Goal: Information Seeking & Learning: Understand process/instructions

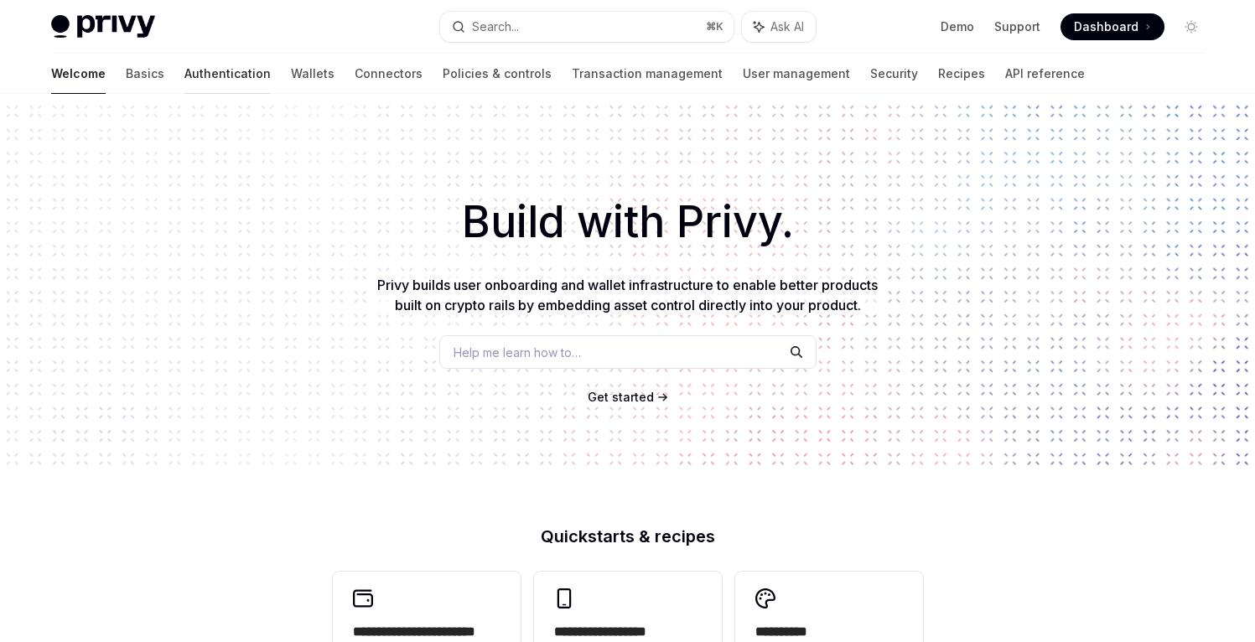
click at [184, 70] on link "Authentication" at bounding box center [227, 74] width 86 height 40
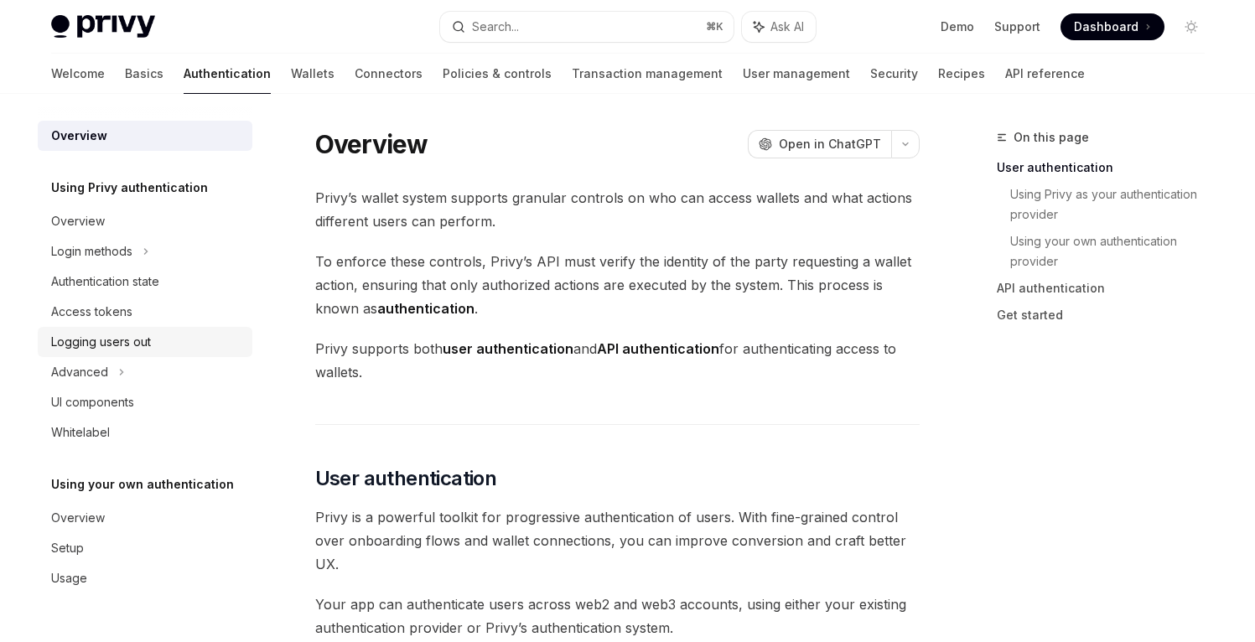
click at [135, 338] on div "Logging users out" at bounding box center [101, 342] width 100 height 20
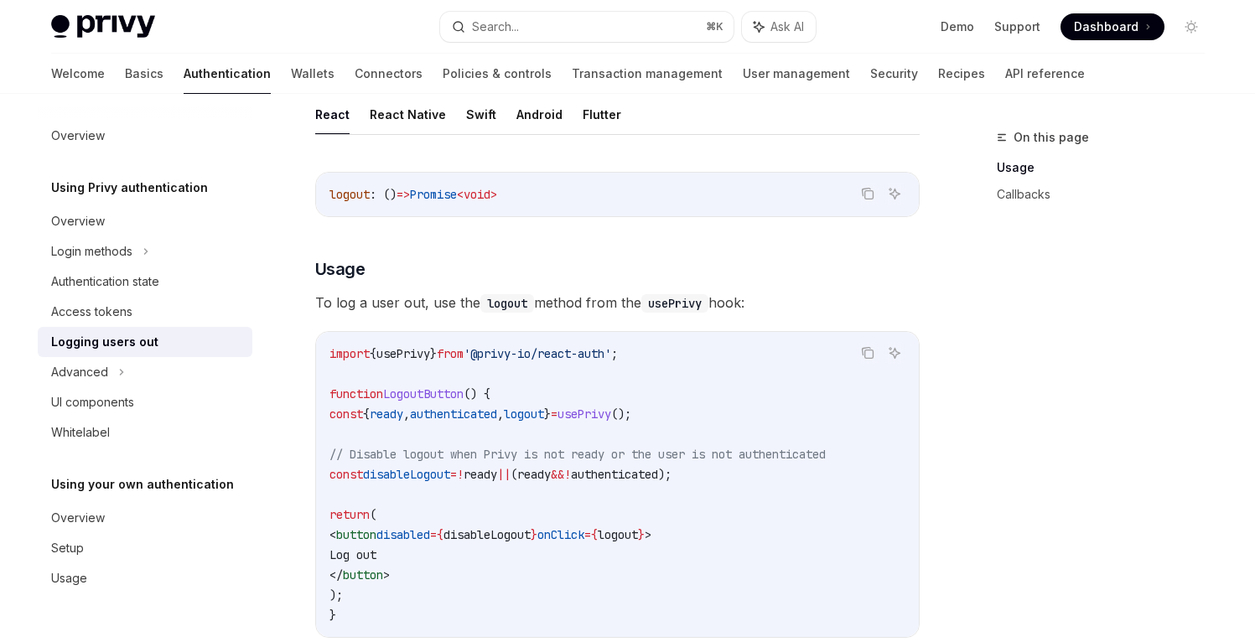
scroll to position [258, 0]
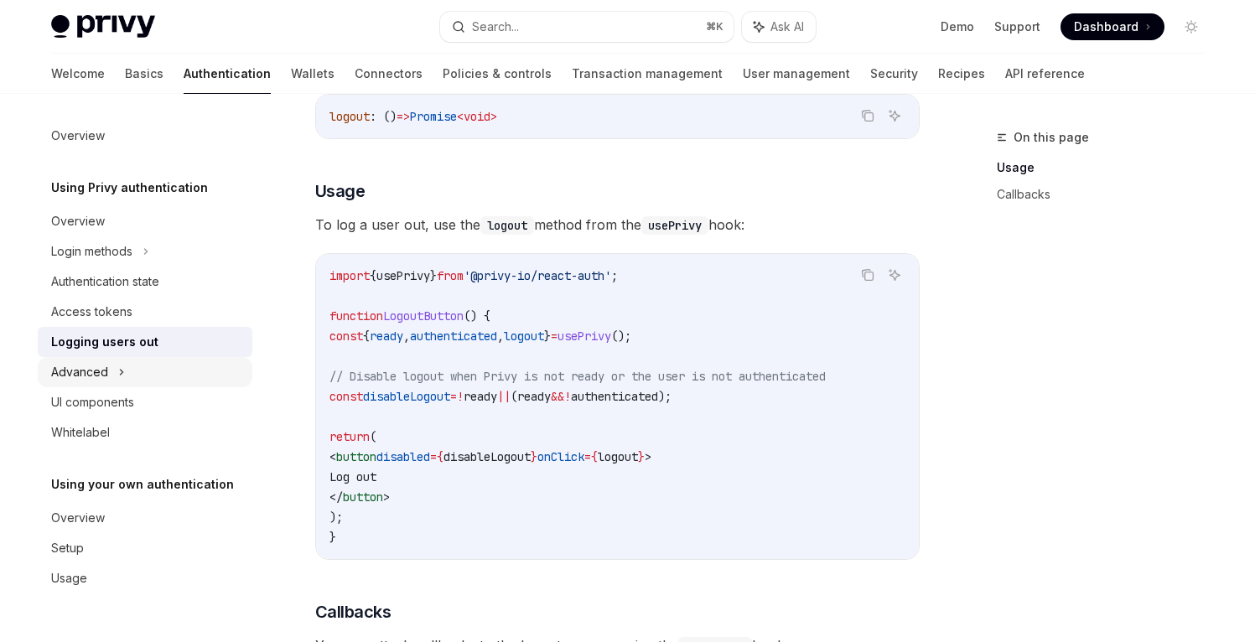
click at [107, 362] on div "Advanced" at bounding box center [145, 372] width 215 height 30
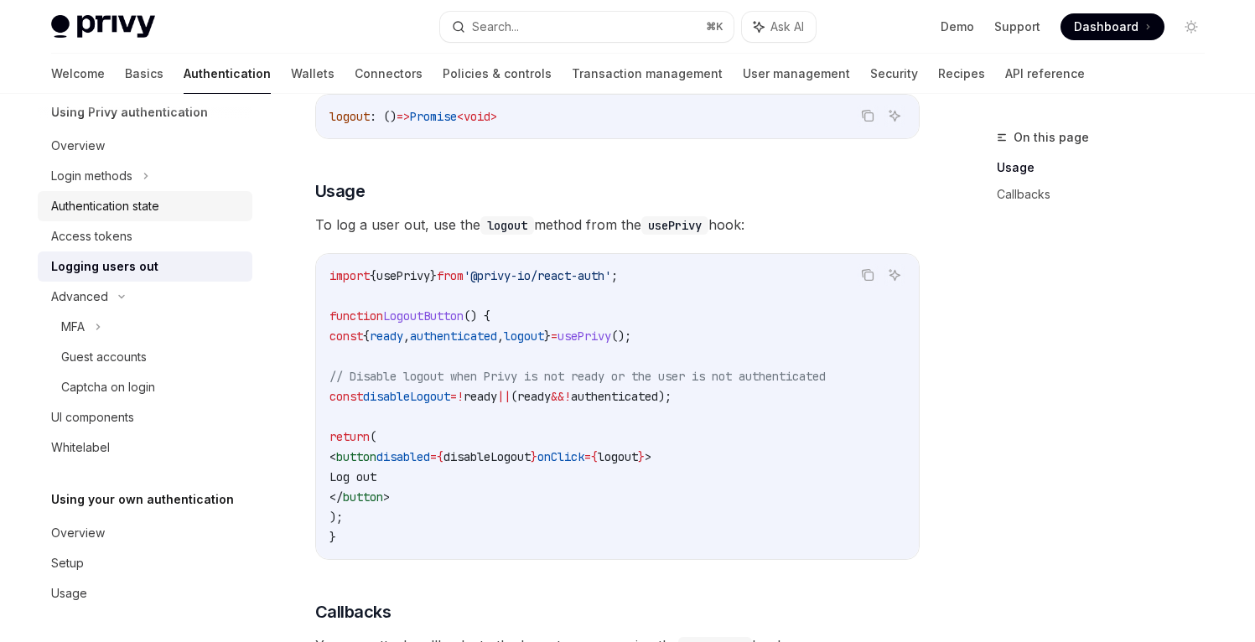
scroll to position [10, 0]
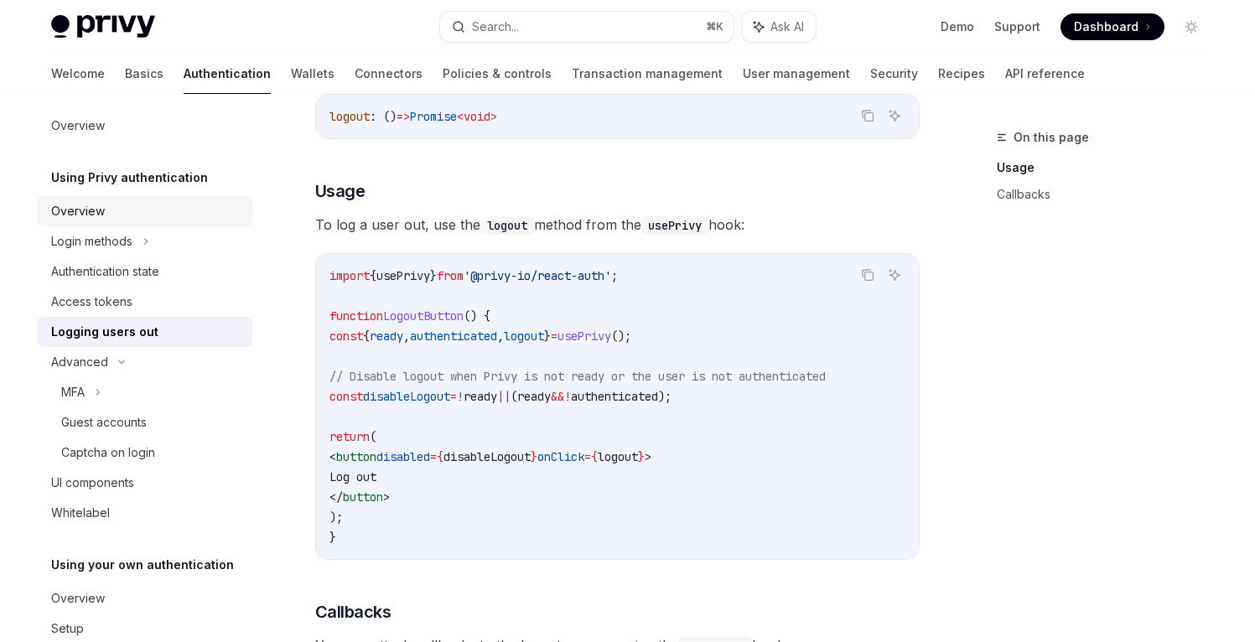
click at [108, 210] on div "Overview" at bounding box center [146, 211] width 191 height 20
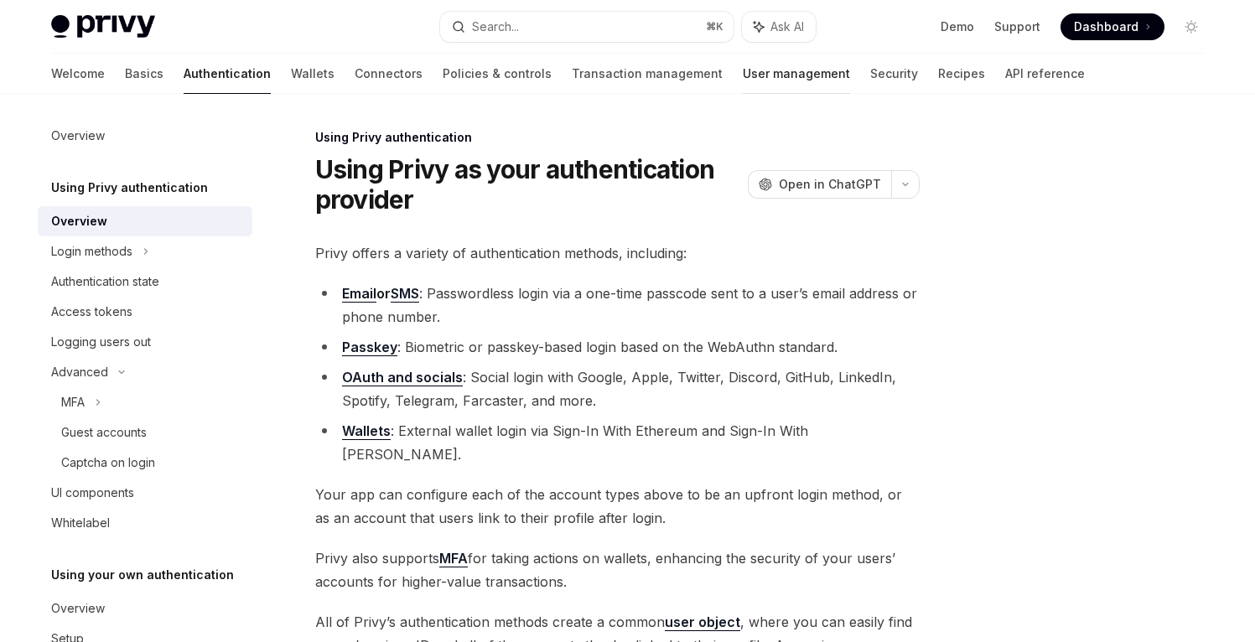
click at [743, 71] on link "User management" at bounding box center [796, 74] width 107 height 40
type textarea "*"
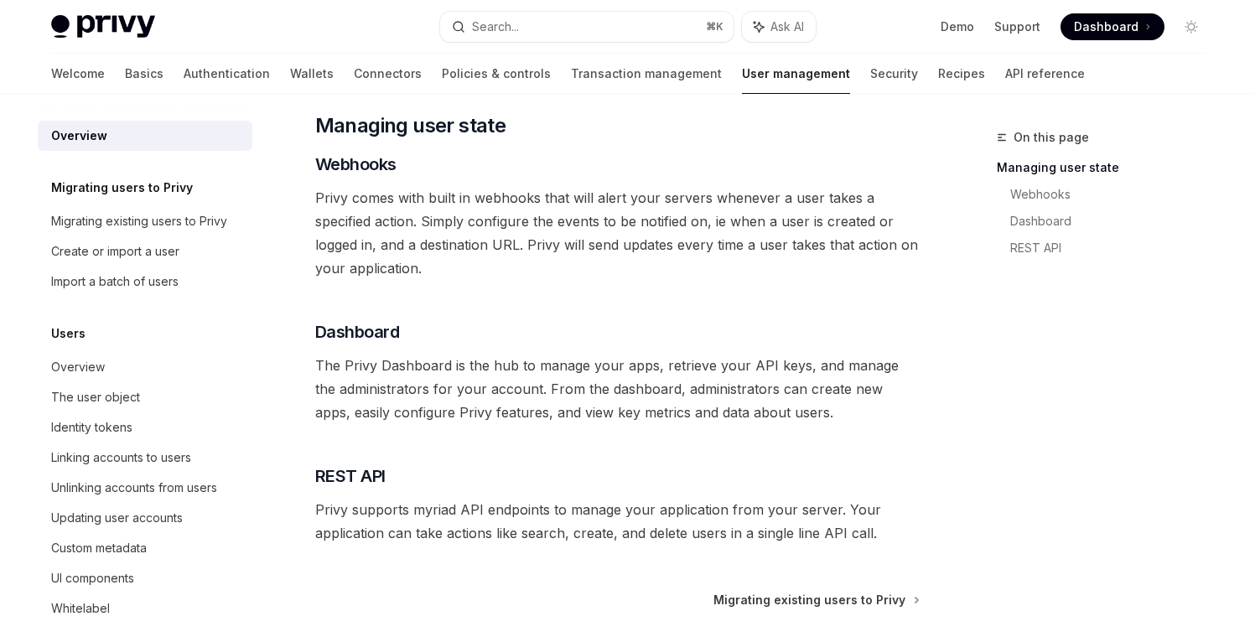
scroll to position [335, 0]
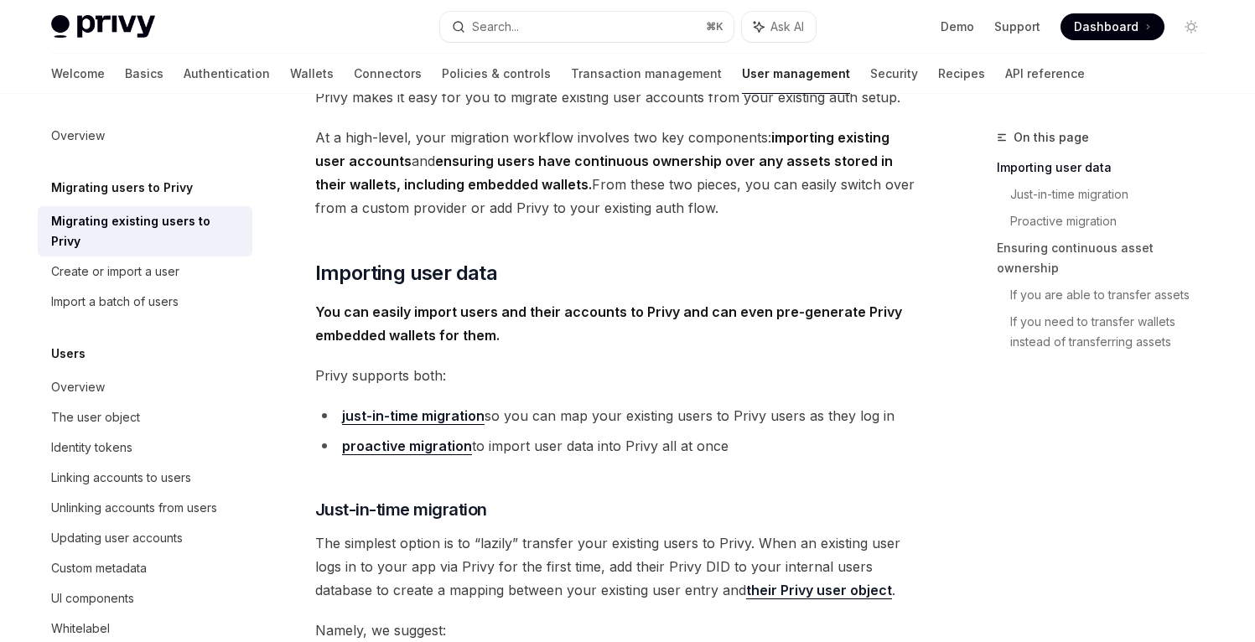
scroll to position [247, 0]
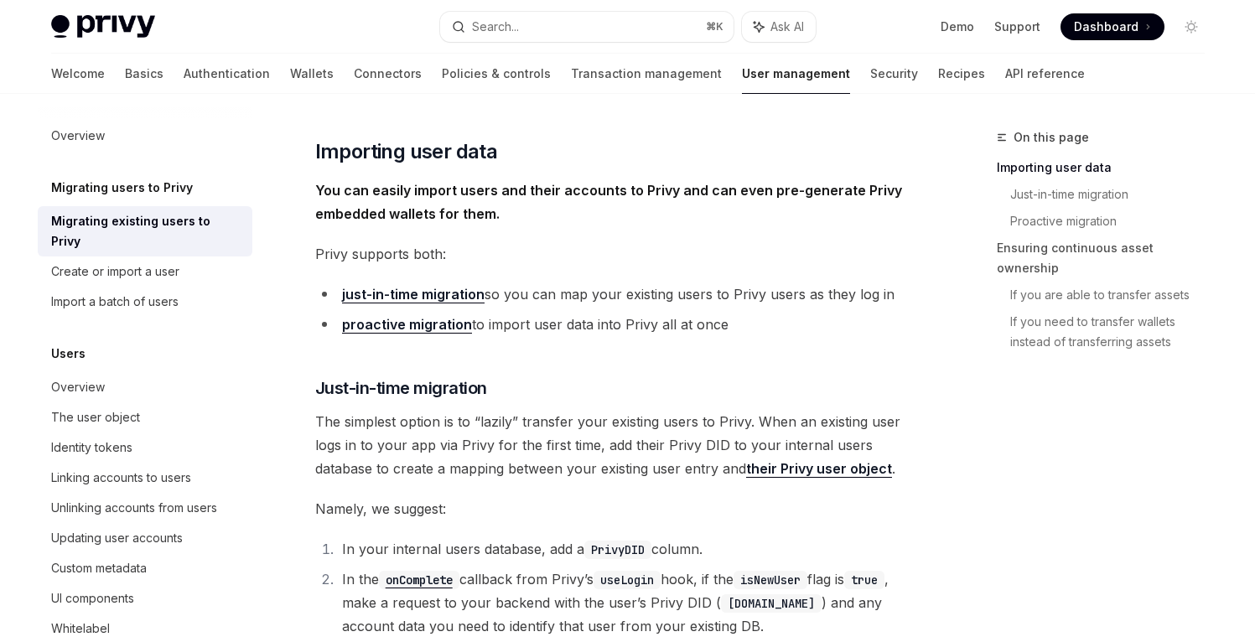
click at [450, 333] on link "proactive migration" at bounding box center [407, 325] width 130 height 18
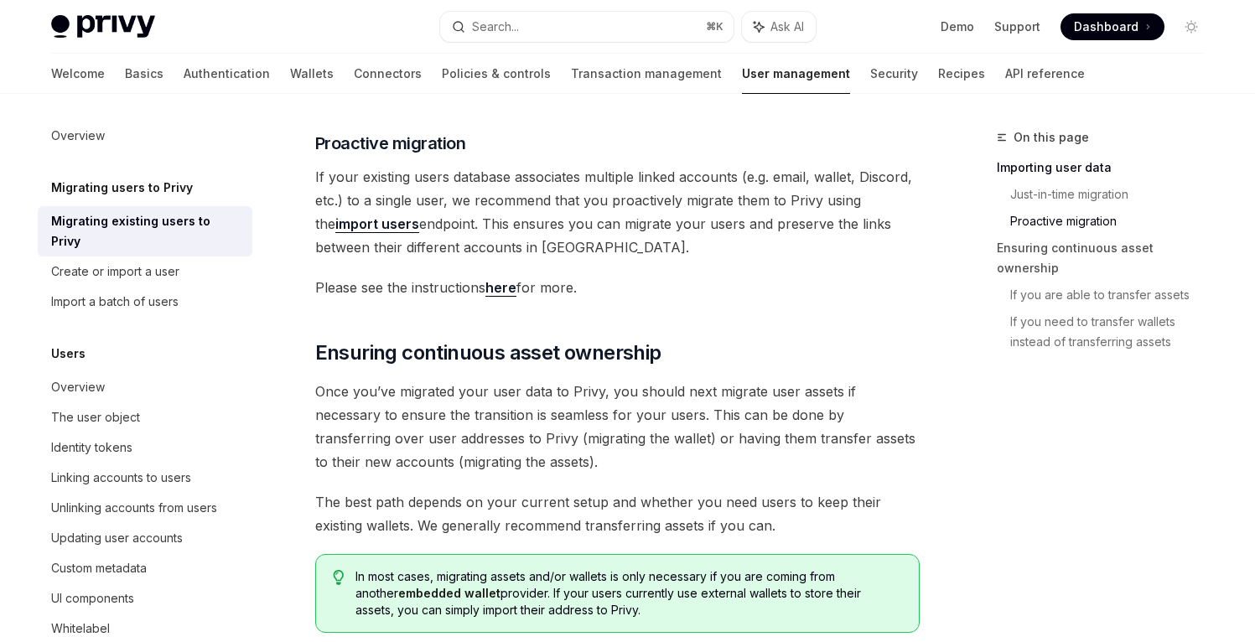
scroll to position [1461, 0]
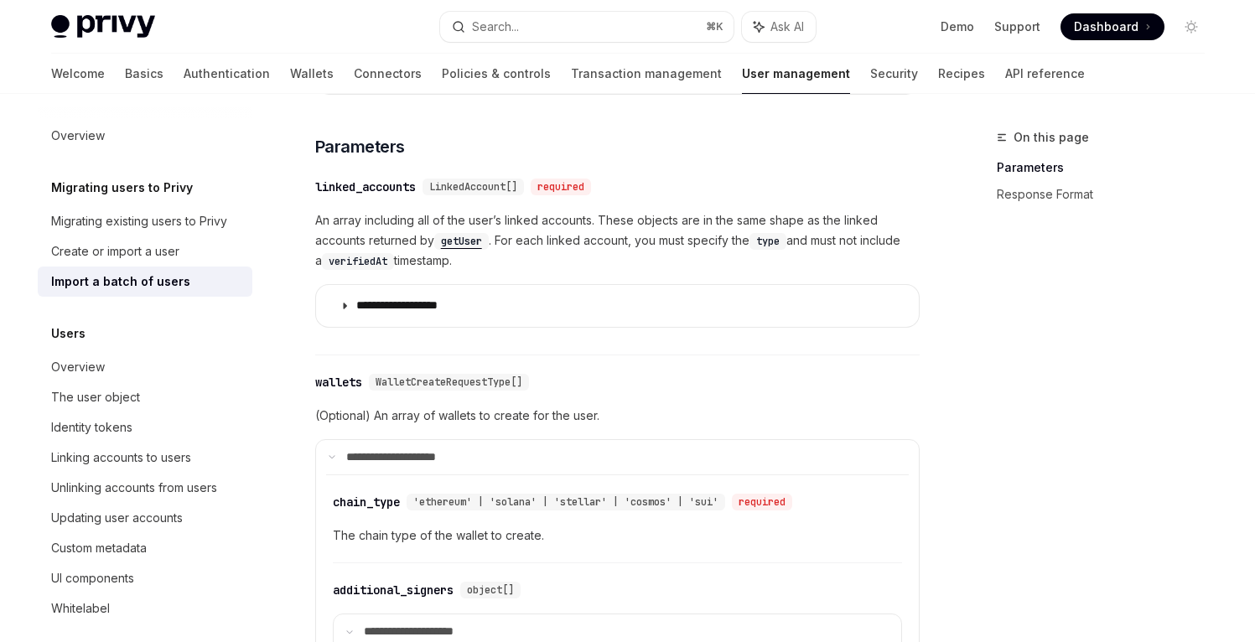
scroll to position [1438, 0]
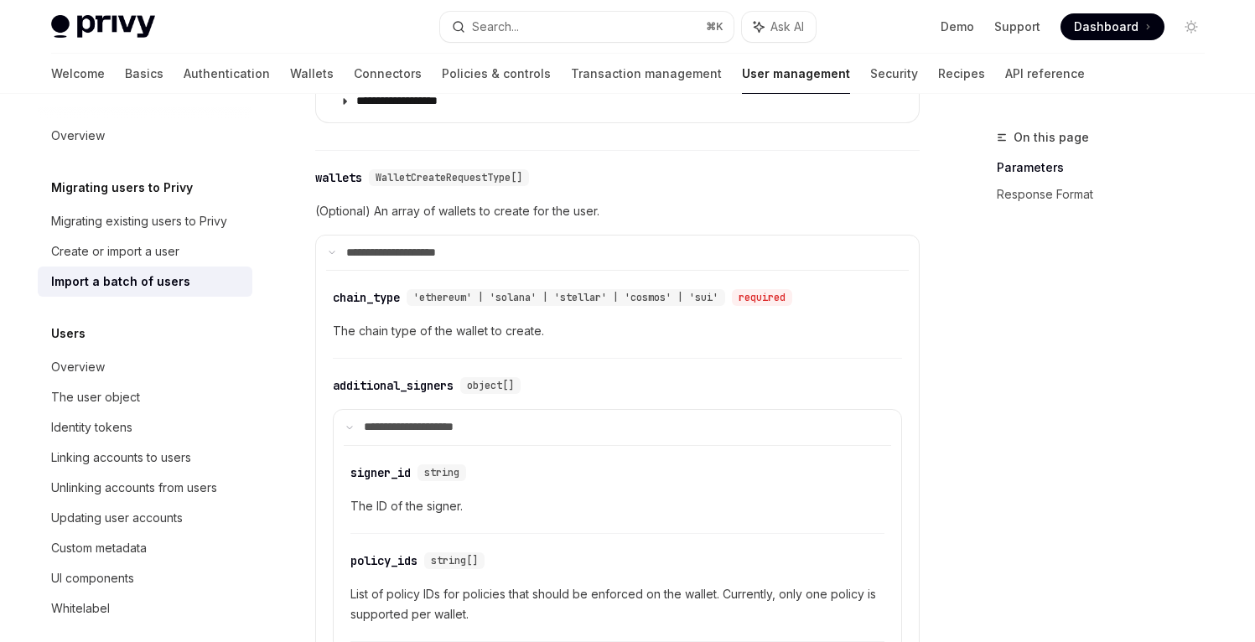
click at [882, 314] on div "​ chain_type 'ethereum' | 'solana' | 'stellar' | 'cosmos' | 'sui' required The …" at bounding box center [617, 319] width 569 height 80
click at [121, 402] on div "The user object" at bounding box center [95, 397] width 89 height 20
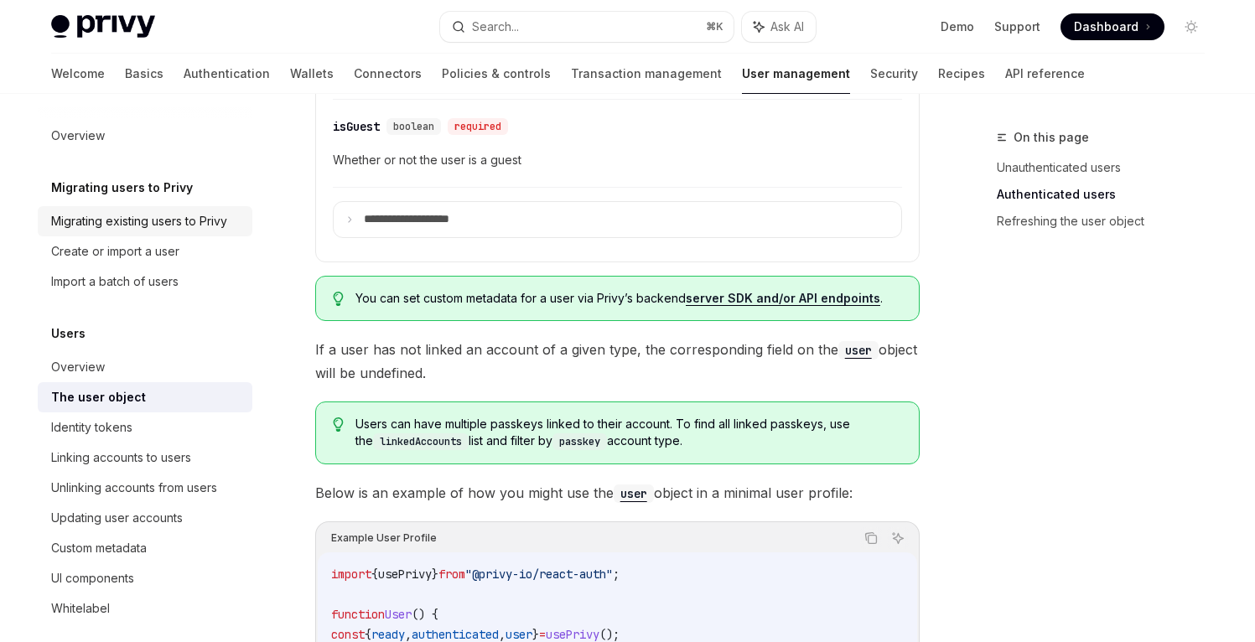
click at [218, 228] on div "Migrating existing users to Privy" at bounding box center [139, 221] width 176 height 20
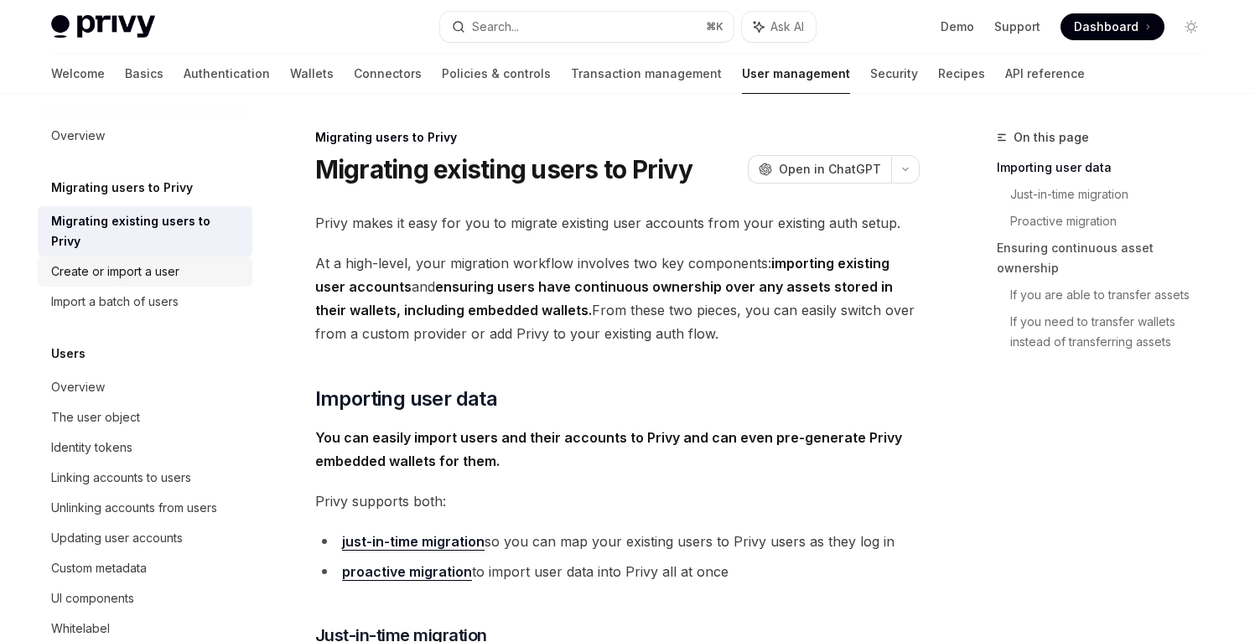
click at [196, 280] on div "Create or import a user" at bounding box center [146, 272] width 191 height 20
type textarea "*"
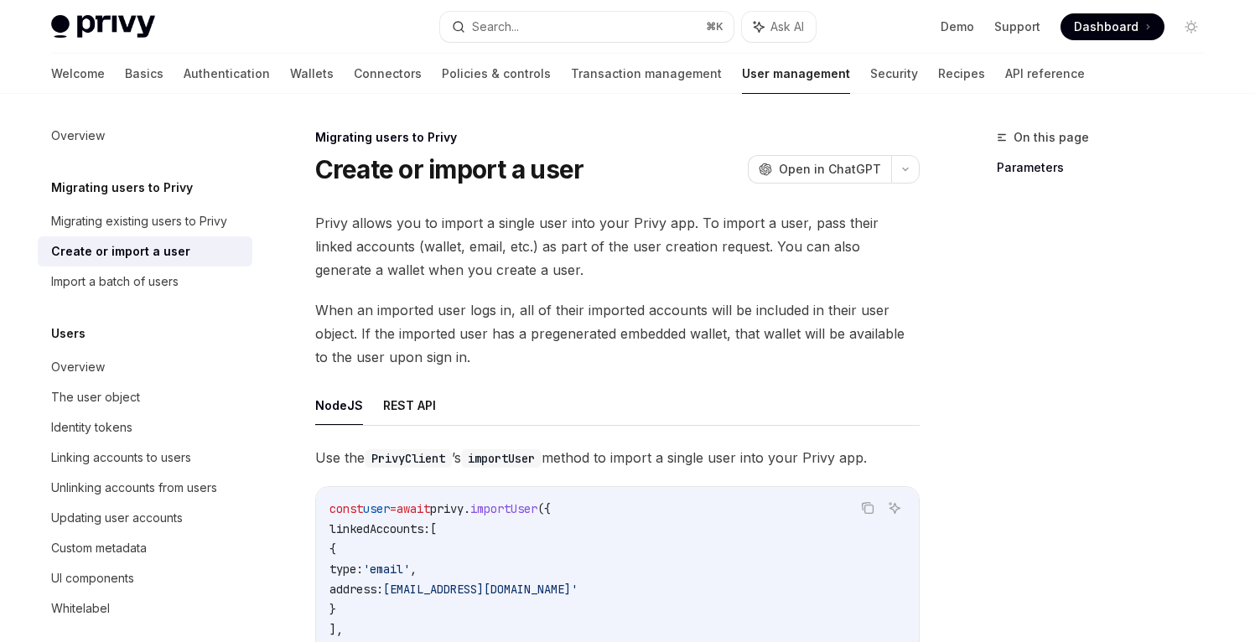
scroll to position [205, 0]
